Goal: Use online tool/utility: Utilize a website feature to perform a specific function

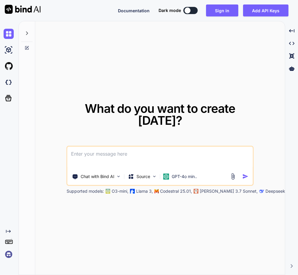
click at [6, 257] on img at bounding box center [9, 254] width 10 height 10
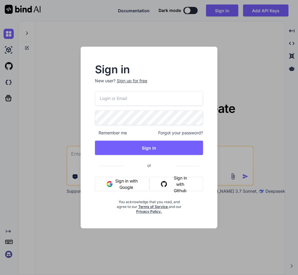
click at [115, 100] on input "email" at bounding box center [149, 98] width 108 height 15
click at [117, 187] on button "Sign in with Google" at bounding box center [122, 184] width 54 height 14
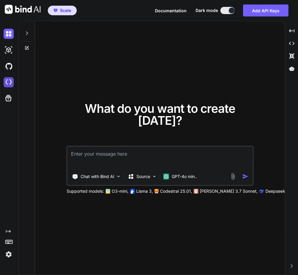
click at [8, 81] on img at bounding box center [9, 82] width 10 height 10
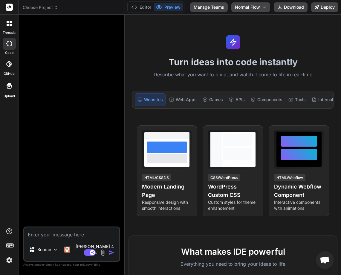
type textarea "x"
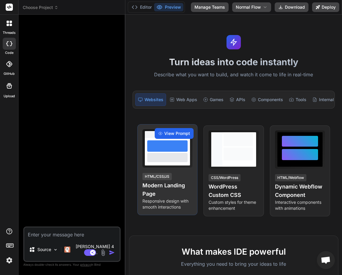
click at [177, 136] on span "View Prompt" at bounding box center [177, 133] width 26 height 6
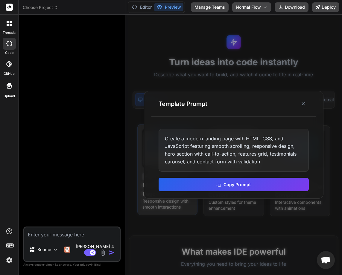
click at [197, 180] on button "Copy Prompt" at bounding box center [233, 184] width 150 height 13
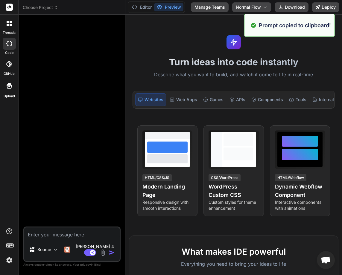
click at [39, 238] on textarea at bounding box center [71, 232] width 95 height 11
paste textarea "Create a modern landing page with HTML, CSS, and JavaScript featuring smooth sc…"
type textarea "Create a modern landing page with HTML, CSS, and JavaScript featuring smooth sc…"
type textarea "x"
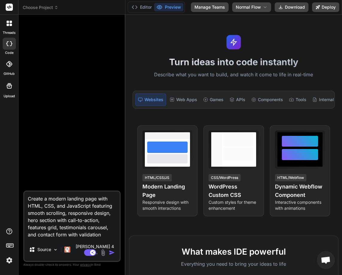
type textarea "Create a modern landing page with HTML, CSS, and JavaScript featuring smooth sc…"
click at [78, 83] on div at bounding box center [73, 104] width 96 height 171
click at [110, 251] on img "button" at bounding box center [112, 252] width 6 height 6
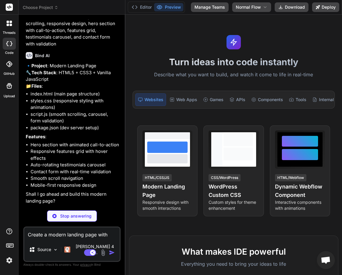
scroll to position [12, 0]
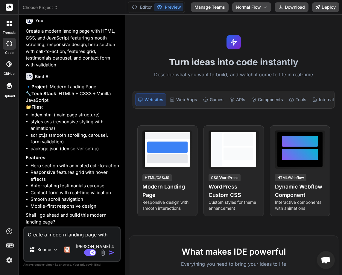
type textarea "x"
click at [42, 238] on textarea "Create a modern landing page with HTML, CSS, and JavaScript featuring smooth sc…" at bounding box center [71, 232] width 95 height 11
click at [56, 238] on textarea at bounding box center [71, 232] width 95 height 11
type textarea "Y"
type textarea "x"
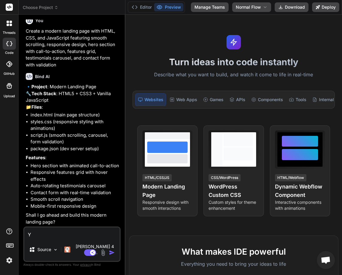
type textarea "Ye"
type textarea "x"
type textarea "Yes"
type textarea "x"
type textarea "Yes"
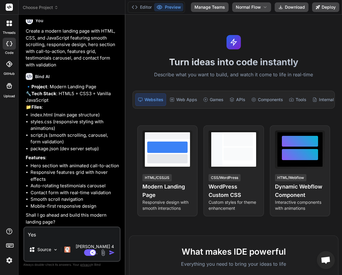
click at [112, 252] on img "button" at bounding box center [112, 252] width 6 height 6
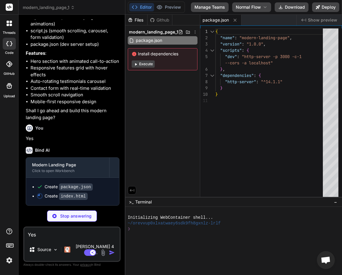
scroll to position [117, 0]
type textarea "x"
type textarea "</div> </footer> <script src="script.js"></script> </body> </html>"
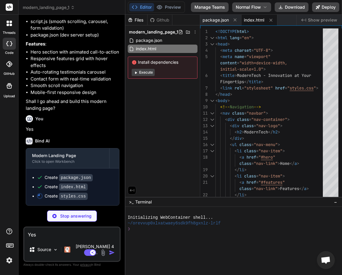
scroll to position [126, 0]
type textarea "x"
type textarea ".contact-form { padding: 1.5rem; } .testimonial-content p { font-size: 1.2rem; …"
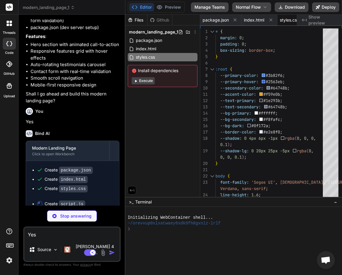
scroll to position [0, 16]
type textarea "x"
type textarea "} `; document.head.appendChild(style);"
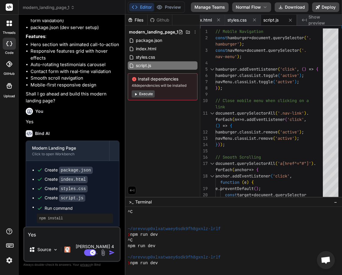
scroll to position [114, 0]
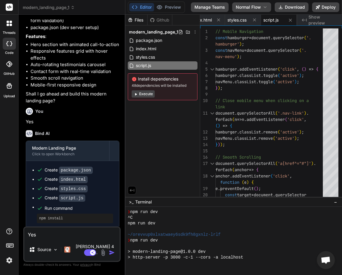
type textarea "x"
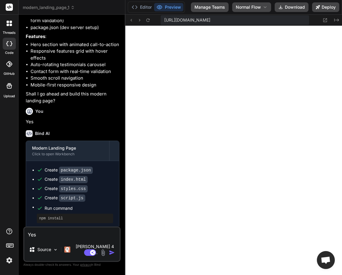
scroll to position [397, 0]
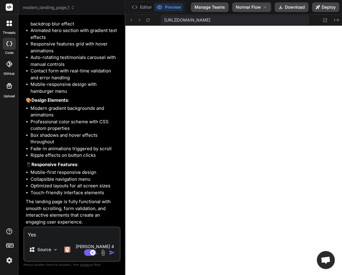
click at [49, 238] on textarea "Yes" at bounding box center [71, 232] width 95 height 11
type textarea "U"
type textarea "x"
type textarea "Up"
type textarea "x"
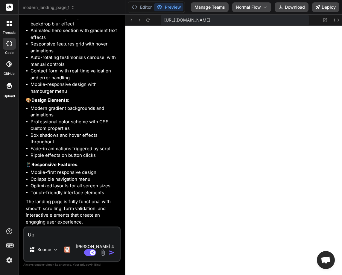
type textarea "Upd"
type textarea "x"
type textarea "Upda"
type textarea "x"
type textarea "Updat"
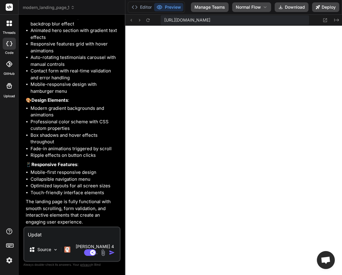
type textarea "x"
type textarea "Update"
type textarea "x"
type textarea "Update t"
type textarea "x"
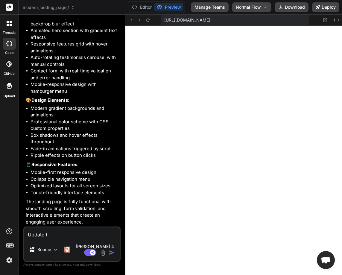
type textarea "Update th"
type textarea "x"
type textarea "Update the"
type textarea "x"
type textarea "Update the"
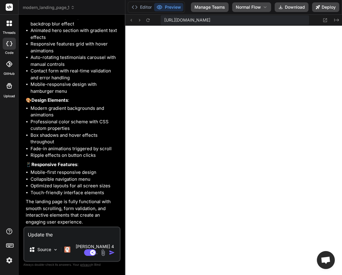
type textarea "x"
type textarea "Update the n"
type textarea "x"
type textarea "Update the na"
type textarea "x"
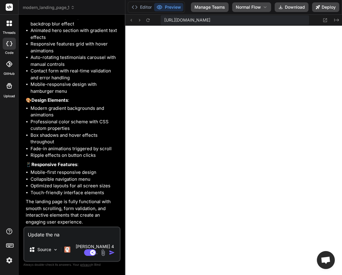
type textarea "Update the nam"
type textarea "x"
type textarea "Update the name"
type textarea "x"
type textarea "Update the name m"
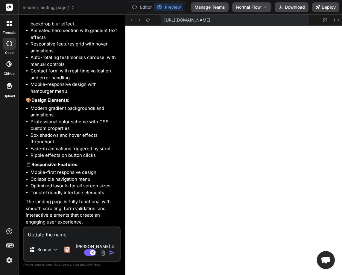
type textarea "x"
type textarea "Update the name mo"
type textarea "x"
type textarea "Update the name m"
type textarea "x"
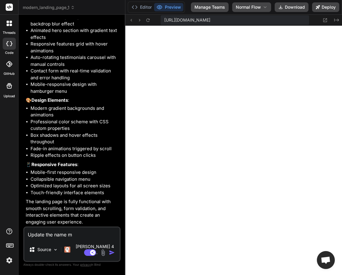
type textarea "Update the name"
type textarea "x"
type textarea "Update the name M"
type textarea "x"
type textarea "Update the name Mo"
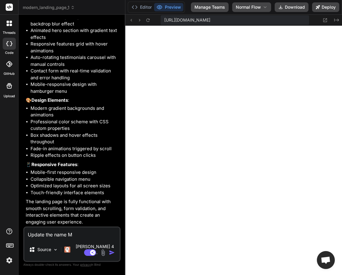
type textarea "x"
type textarea "Update the name Mod"
type textarea "x"
type textarea "Update the name Mode"
type textarea "x"
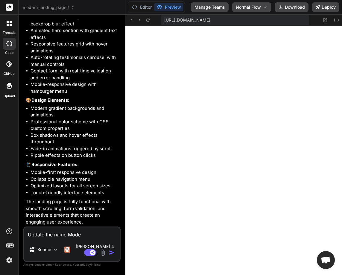
type textarea "Update the name Moder"
type textarea "x"
type textarea "Update the name Modern"
type textarea "x"
type textarea "Update the name ModernT"
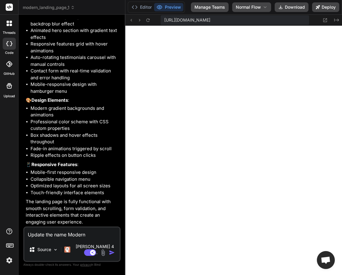
type textarea "x"
type textarea "Update the name ModernTe"
type textarea "x"
type textarea "Update the name ModernTec"
type textarea "x"
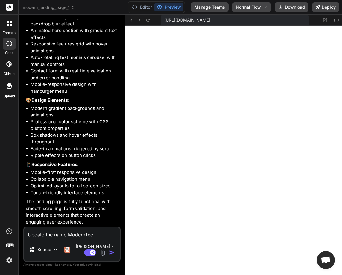
type textarea "Update the name ModernTech"
type textarea "x"
type textarea "Update the name ModernTech"
type textarea "x"
type textarea "Update the name ModernTech"
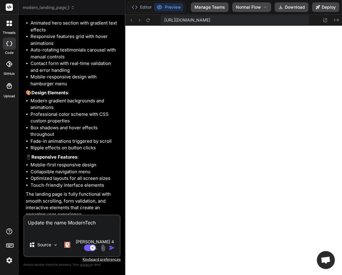
type textarea "x"
type textarea "Update the name ModernTech"
type textarea "x"
type textarea "Update the name ModernTech"
type textarea "x"
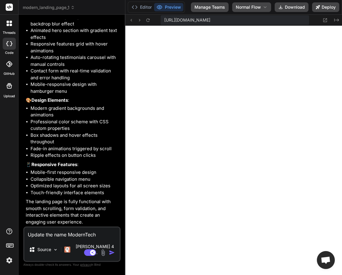
type textarea "Update the name ModernTech"
type textarea "x"
type textarea "Update the name ModernTech t"
type textarea "x"
type textarea "Update the name ModernTech to"
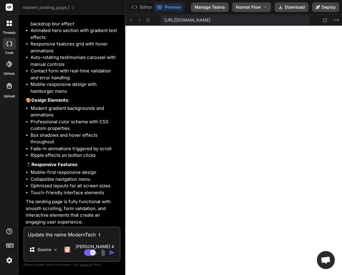
type textarea "x"
type textarea "Update the name ModernTech to"
type textarea "x"
type textarea "Update the name ModernTech to t"
type textarea "x"
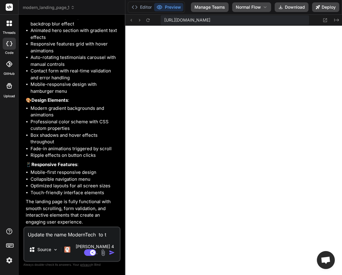
type textarea "Update the name ModernTech to th"
type textarea "x"
type textarea "Update the name ModernTech to the"
type textarea "x"
type textarea "Update the name ModernTech to the"
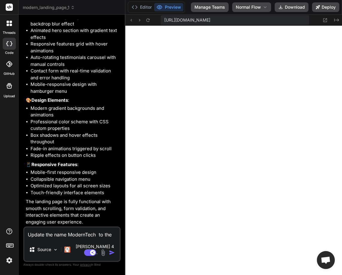
type textarea "x"
type textarea "Update the name ModernTech to the N"
type textarea "x"
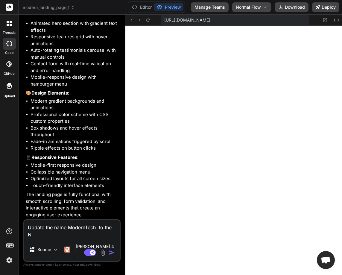
type textarea "Update the name ModernTech to the NE"
type textarea "x"
type textarea "Update the name ModernTech to the NEw"
type textarea "x"
type textarea "Update the name ModernTech to the NE"
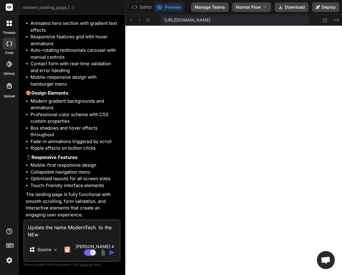
type textarea "x"
type textarea "Update the name ModernTech to the N"
type textarea "x"
type textarea "Update the name ModernTech to the"
type textarea "x"
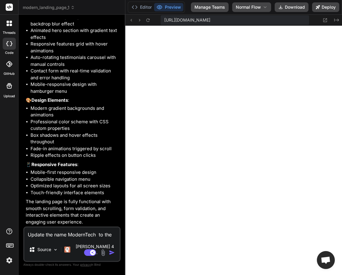
type textarea "Update the name ModernTech to the A"
type textarea "x"
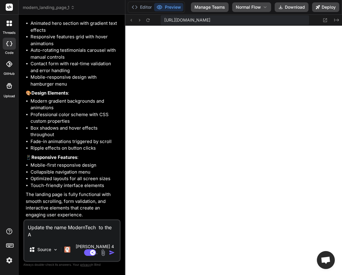
type textarea "Update the name ModernTech to the AU"
type textarea "x"
type textarea "Update the name ModernTech to the A"
type textarea "x"
type textarea "Update the name ModernTech to the AI"
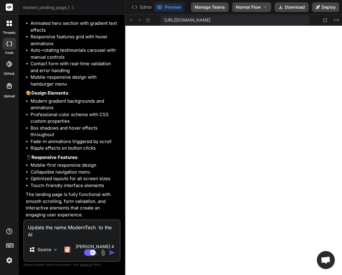
type textarea "x"
type textarea "Update the name ModernTech to the AIT"
type textarea "x"
type textarea "Update the name ModernTech to the AITe"
type textarea "x"
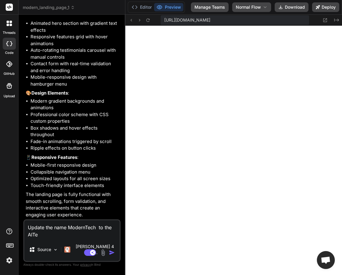
type textarea "Update the name ModernTech to the AITee"
type textarea "x"
type textarea "Update the name ModernTech to the AITe"
type textarea "x"
type textarea "Update the name ModernTech to the AITec"
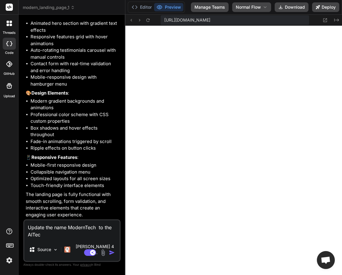
type textarea "x"
type textarea "Update the name ModernTech to the AITech"
type textarea "x"
type textarea "Update the name ModernTech to the AITech"
type textarea "x"
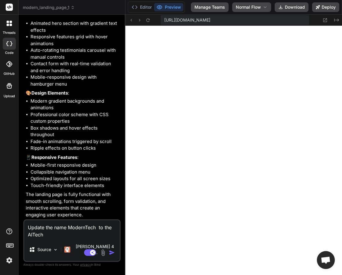
type textarea "Update the name ModernTech to the AITech"
type textarea "x"
type textarea "Update the name ModernTech to the AITechW"
type textarea "x"
type textarea "Update the name ModernTech to the AITechWo"
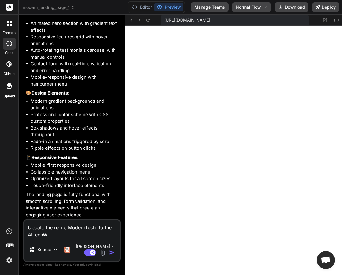
type textarea "x"
type textarea "Update the name ModernTech to the AITechWor"
type textarea "x"
type textarea "Update the name ModernTech to the AITechWord"
type textarea "x"
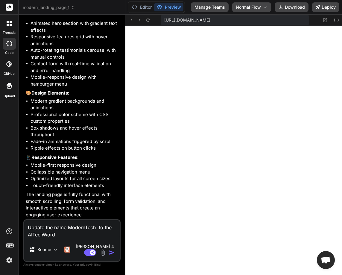
type textarea "Update the name ModernTech to the AITechWor"
type textarea "x"
type textarea "Update the name ModernTech to the AITechWorl"
type textarea "x"
type textarea "Update the name ModernTech to the AITechWorld"
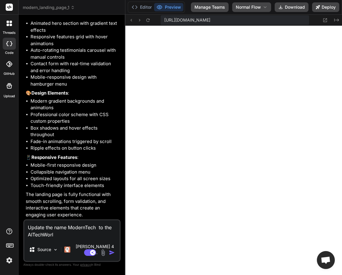
type textarea "x"
click at [47, 238] on textarea "Update the name ModernTech to the AITechWorld" at bounding box center [71, 229] width 95 height 18
click at [68, 238] on textarea "Update the name ModernTech to the AITechWorld" at bounding box center [71, 229] width 95 height 18
type textarea "Update the name ModernTech to the AITechWorld."
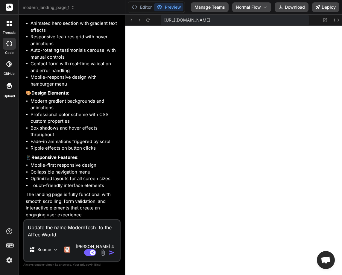
type textarea "x"
type textarea "Update the name ModernTech to the AITechWorld."
click at [111, 251] on img "button" at bounding box center [112, 252] width 6 height 6
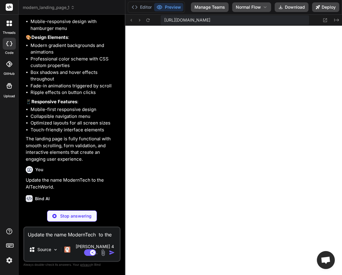
scroll to position [466, 0]
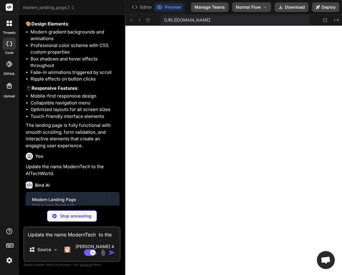
type textarea "x"
type textarea "</div> </footer> <script src="script.js"></script> </body> </html>"
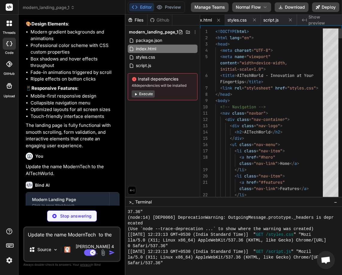
scroll to position [0, 41]
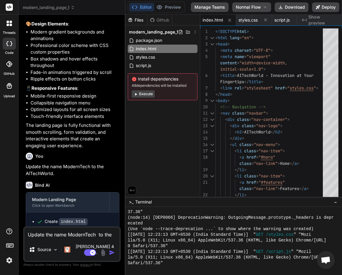
type textarea "x"
